Goal: Information Seeking & Learning: Learn about a topic

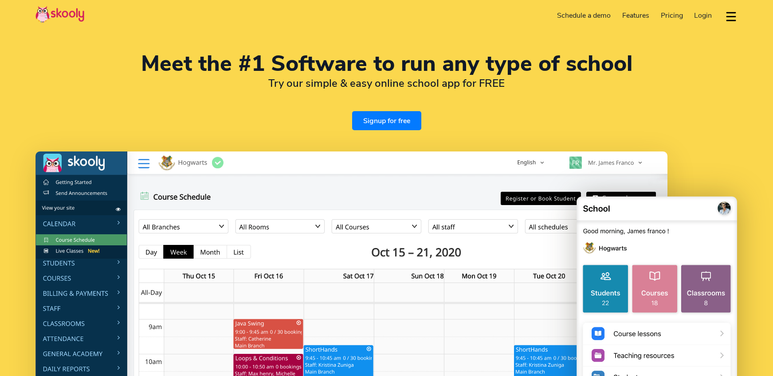
select select "en"
select select "60"
select select "[GEOGRAPHIC_DATA]"
select select "[GEOGRAPHIC_DATA]/Kuala_Lumpur"
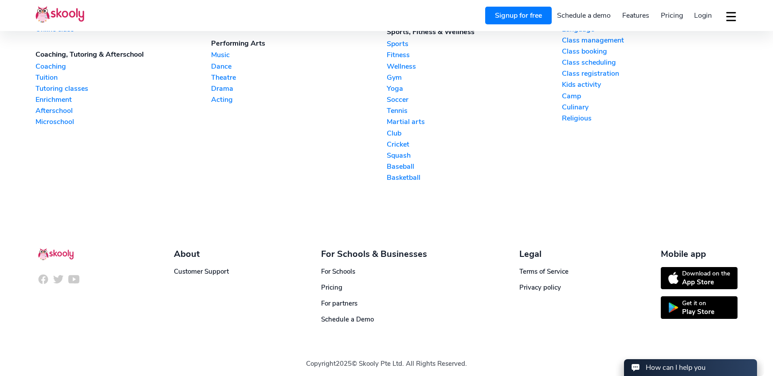
scroll to position [2287, 0]
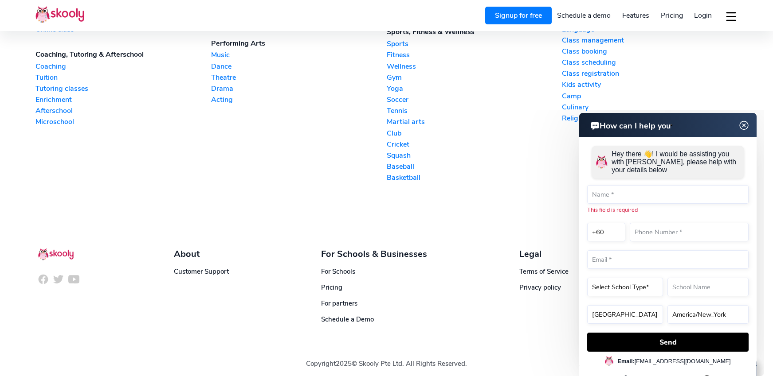
click at [745, 126] on img at bounding box center [744, 125] width 17 height 11
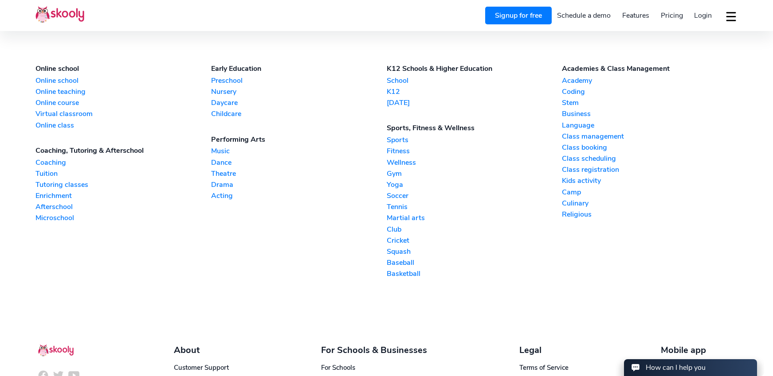
scroll to position [2180, 0]
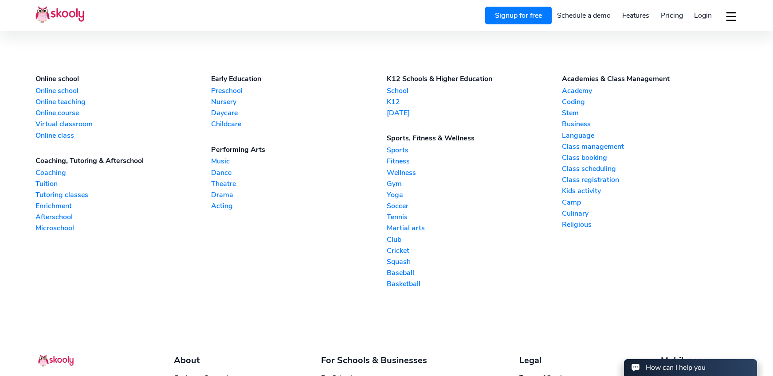
click at [394, 102] on link "K12" at bounding box center [475, 102] width 176 height 10
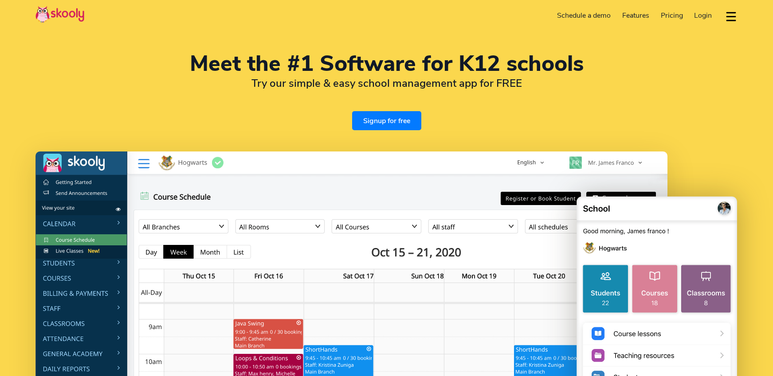
select select "en"
select select "60"
select select "[GEOGRAPHIC_DATA]"
select select "[GEOGRAPHIC_DATA]/Kuala_Lumpur"
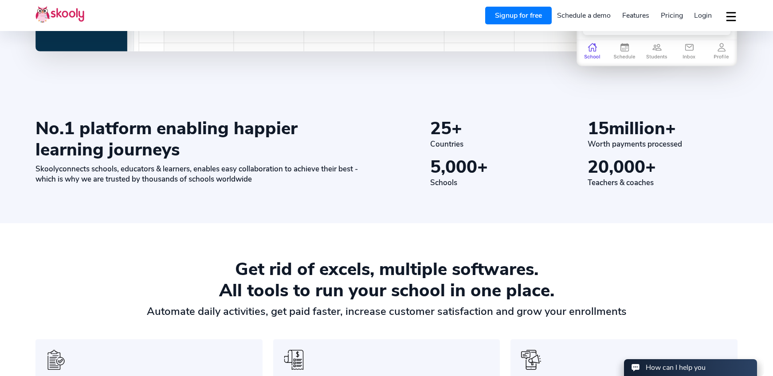
scroll to position [450, 0]
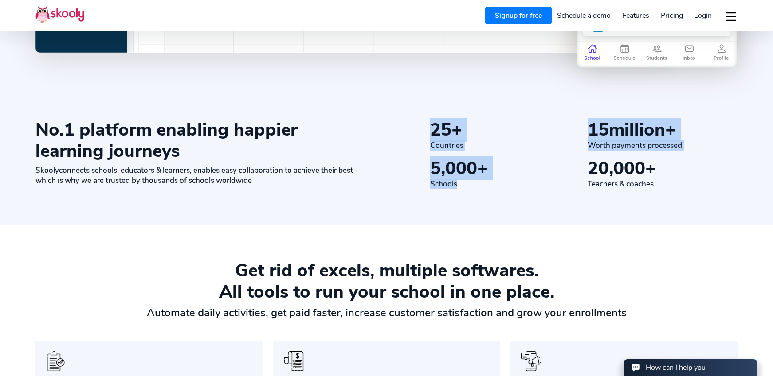
drag, startPoint x: 427, startPoint y: 130, endPoint x: 474, endPoint y: 183, distance: 71.3
click at [474, 183] on div "25 + Countries 15 million+ Worth payments processed 5,000 + Schools 20,000 + Te…" at bounding box center [555, 154] width 364 height 70
click at [475, 184] on div "Schools" at bounding box center [505, 184] width 150 height 10
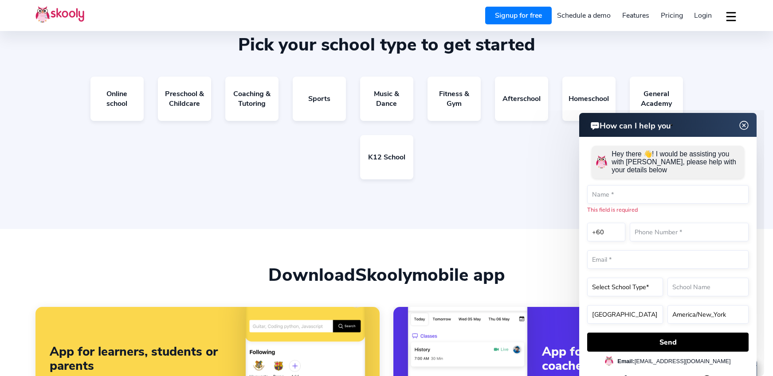
scroll to position [1715, 0]
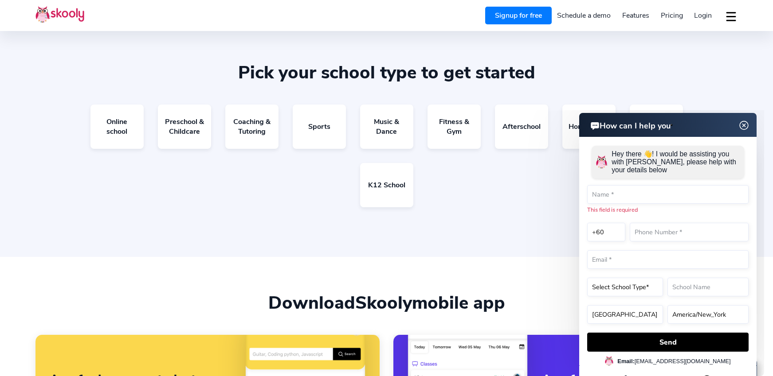
click at [741, 127] on img at bounding box center [744, 125] width 17 height 11
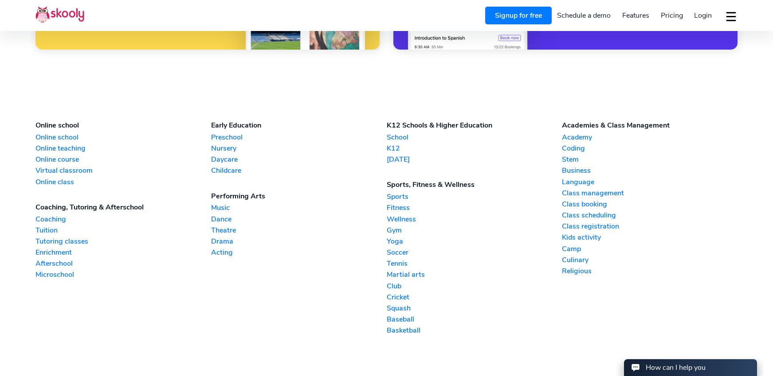
scroll to position [2288, 0]
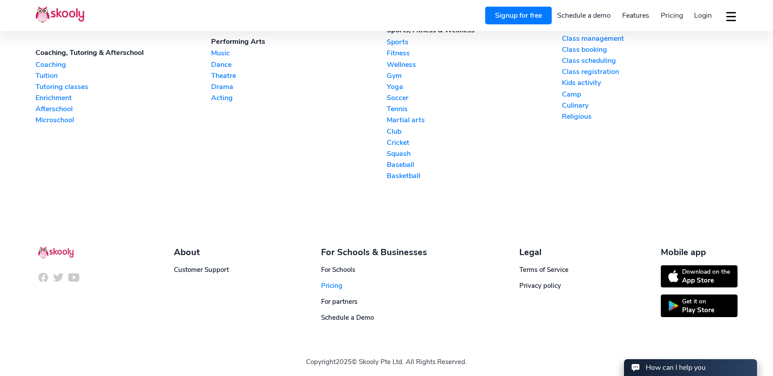
click at [338, 285] on span "Pricing" at bounding box center [331, 286] width 21 height 9
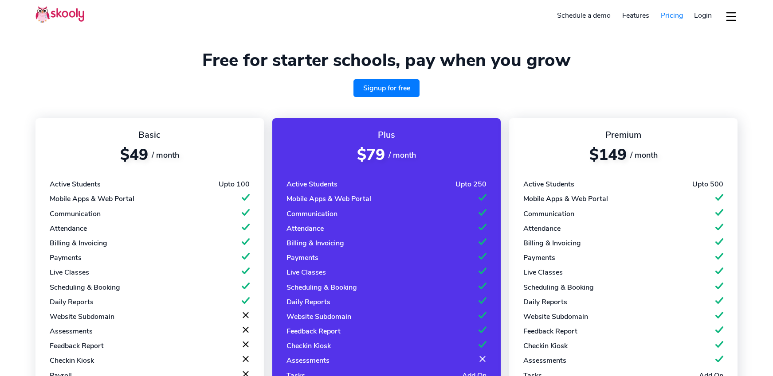
select select "en"
select select "60"
select select "[GEOGRAPHIC_DATA]"
select select "[GEOGRAPHIC_DATA]/Kuala_Lumpur"
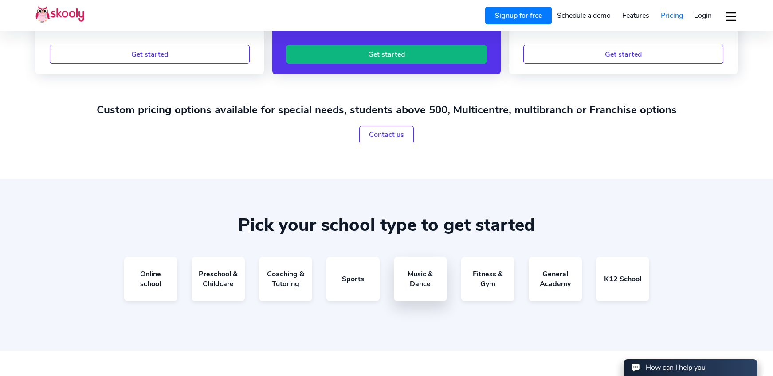
scroll to position [418, 0]
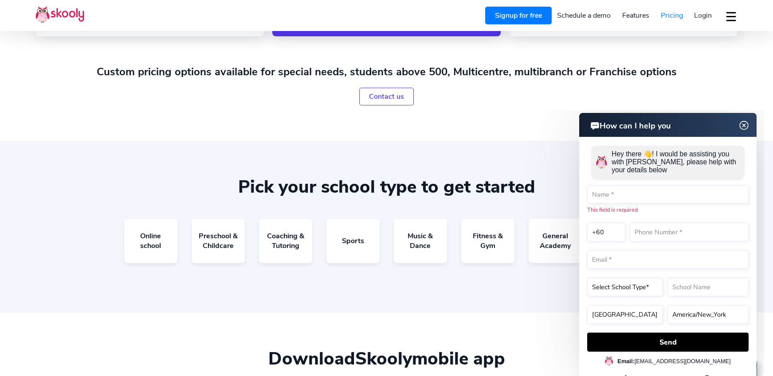
drag, startPoint x: 236, startPoint y: 16, endPoint x: 21, endPoint y: 204, distance: 285.1
